Goal: Task Accomplishment & Management: Manage account settings

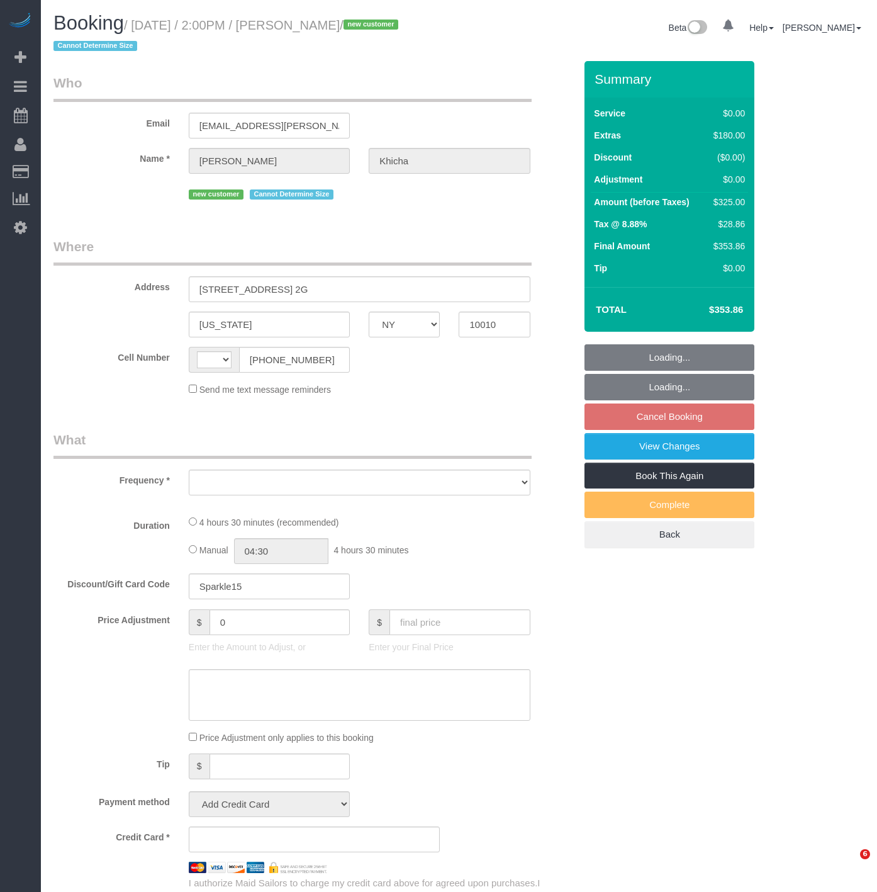
select select "NY"
select select "string:[GEOGRAPHIC_DATA]"
select select "string:stripe-pm_1SAdRf4VGloSiKo7zYrfcx6t"
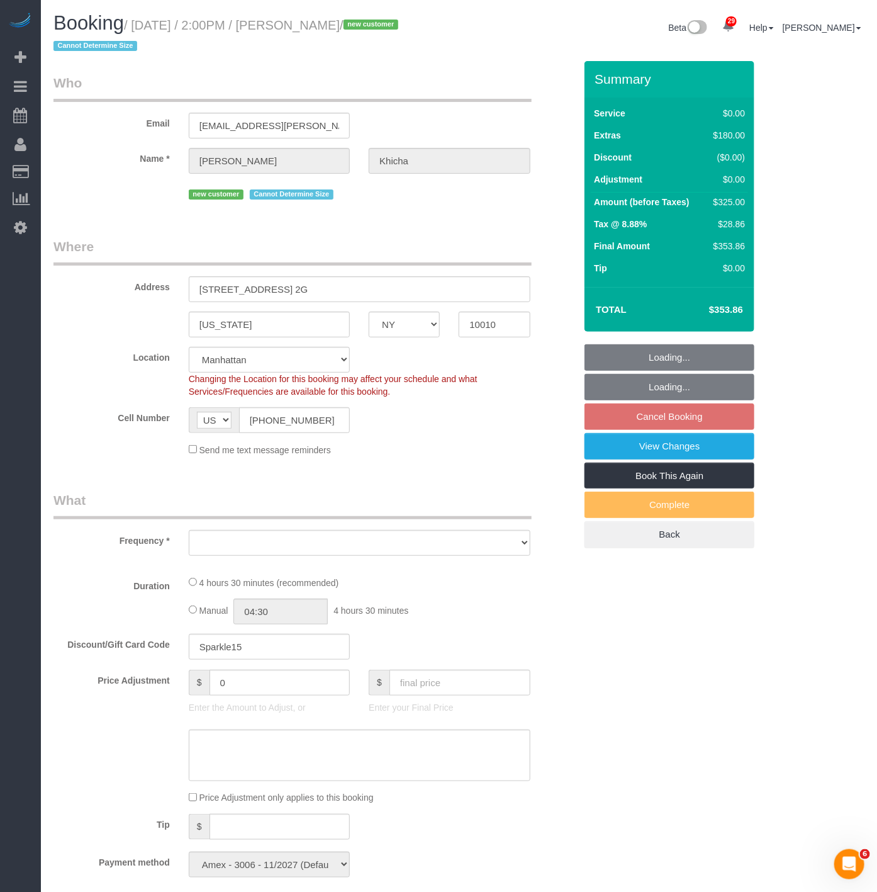
select select "object:821"
select select "spot3"
select select "number:62"
select select "number:90"
select select "number:15"
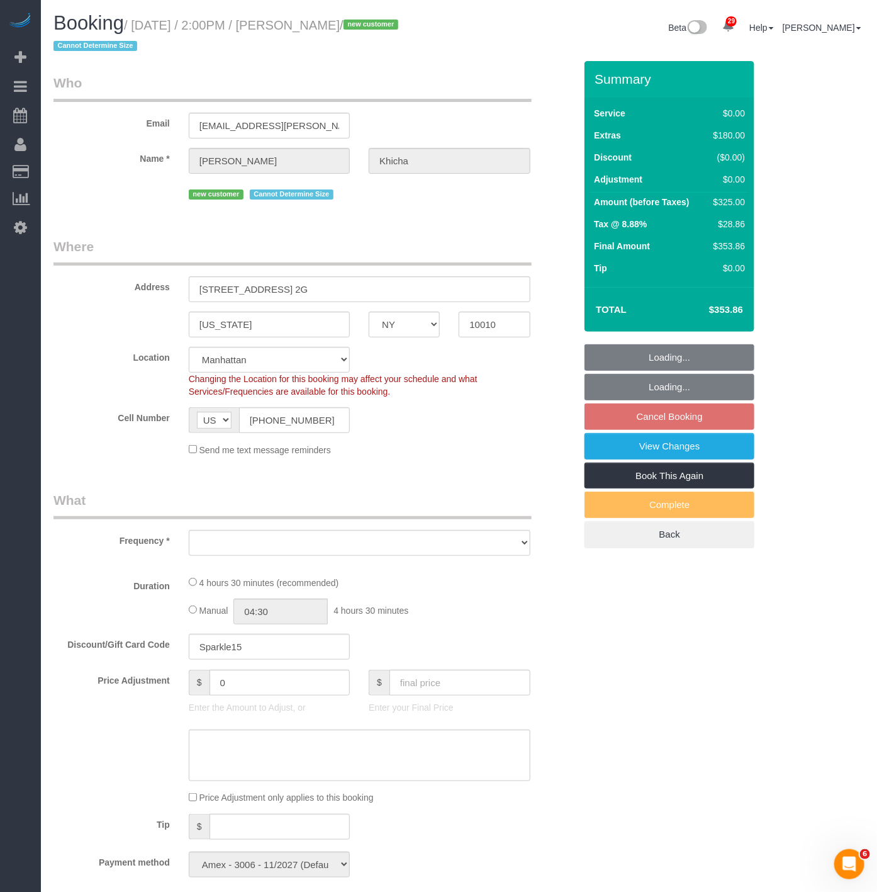
select select "number:5"
select select "object:1496"
select select "1"
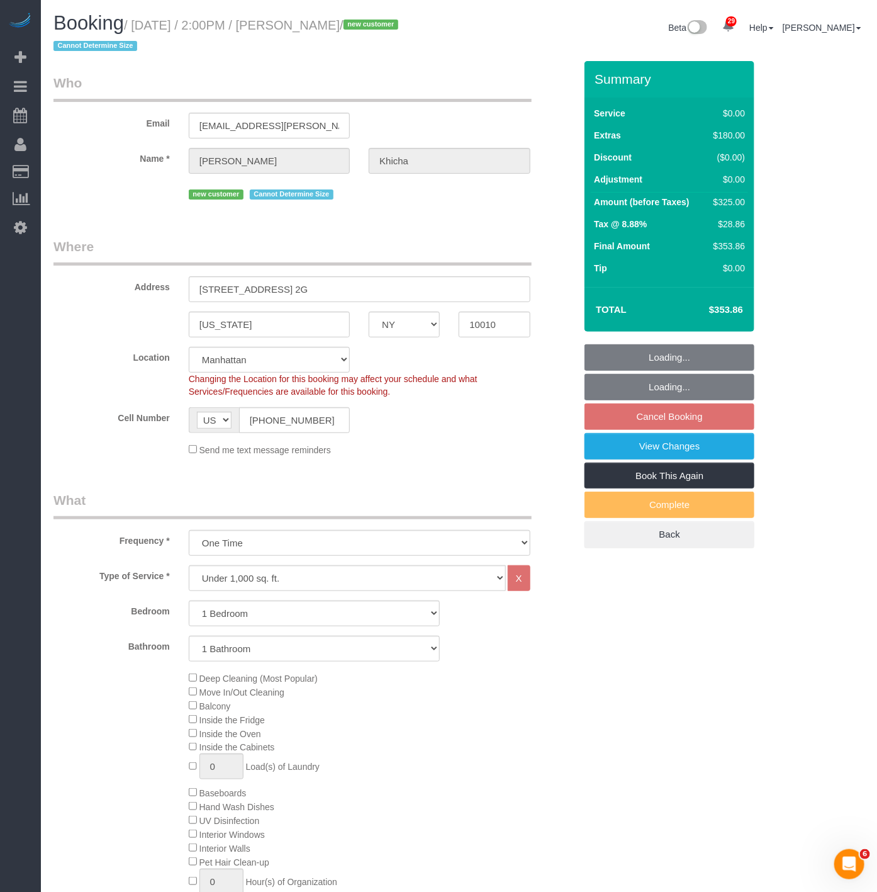
select select "1"
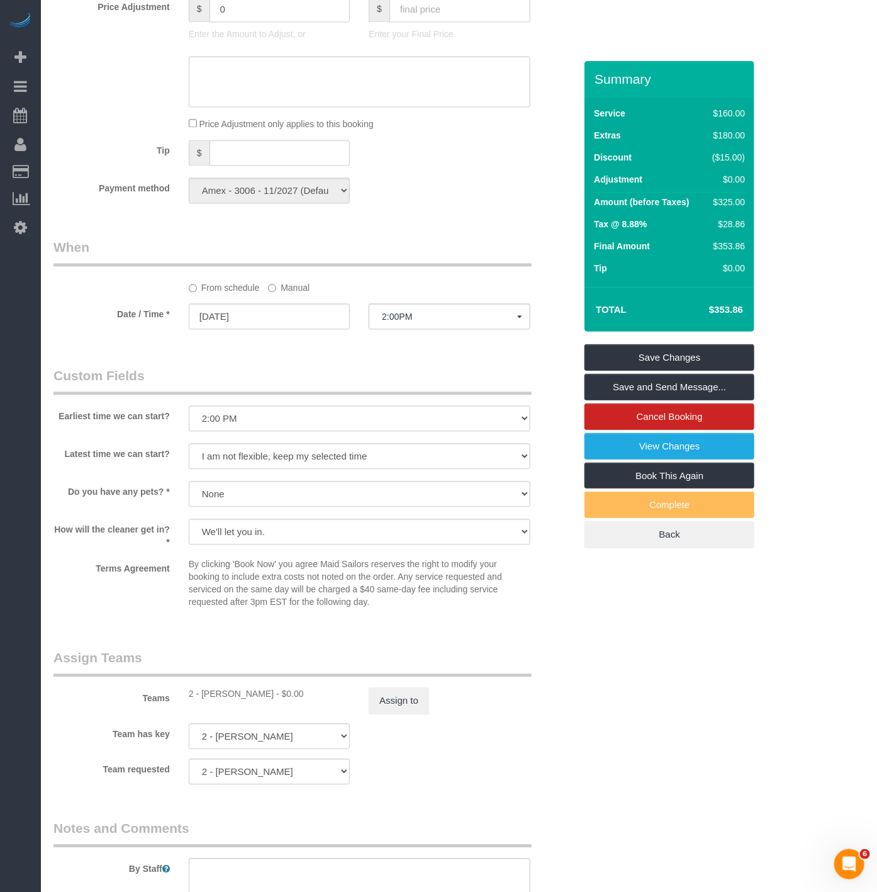
scroll to position [1119, 0]
